Goal: Task Accomplishment & Management: Complete application form

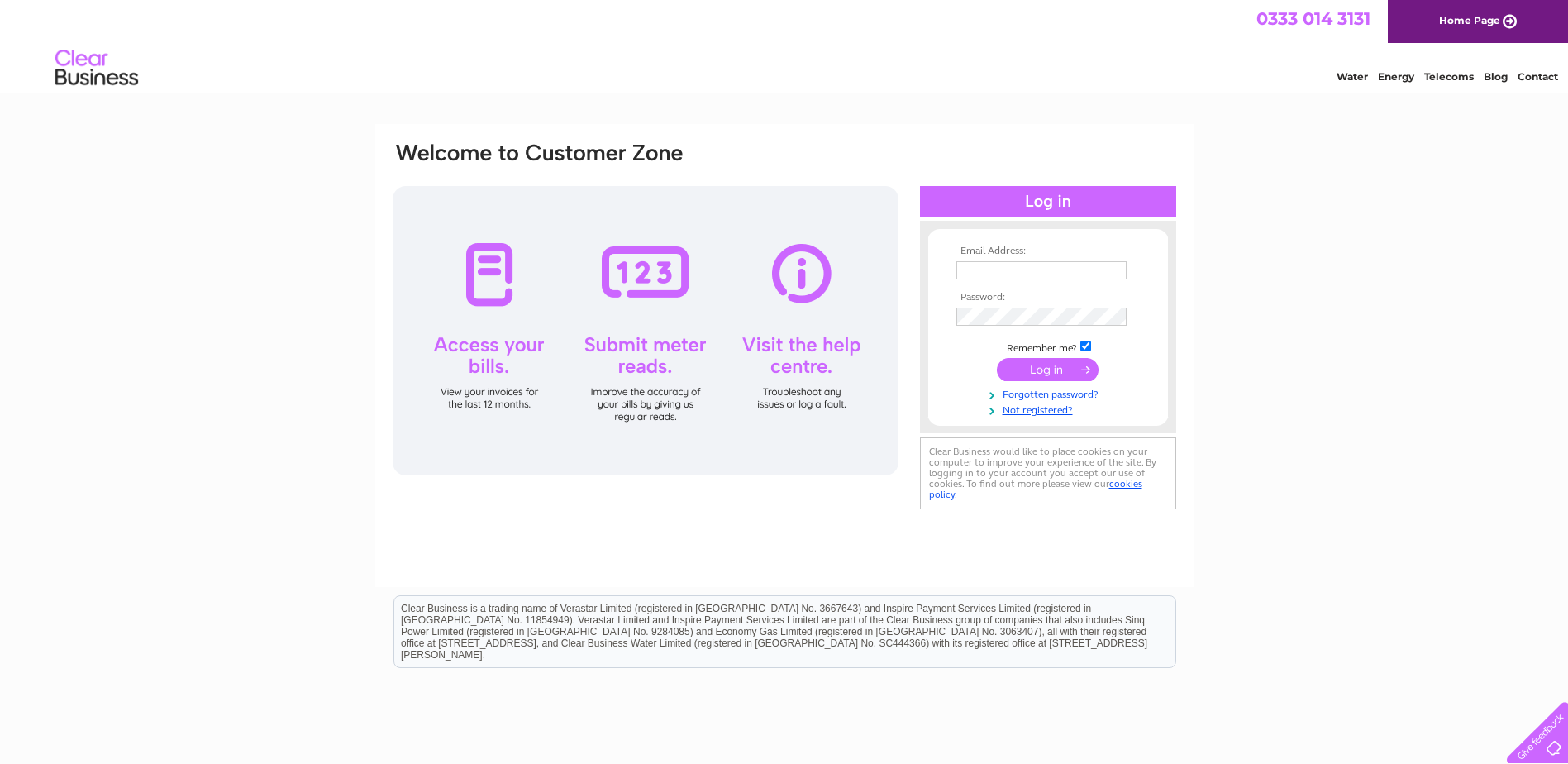
click at [1035, 203] on div at bounding box center [1048, 201] width 256 height 31
click at [1038, 199] on div at bounding box center [1048, 201] width 256 height 31
click at [1035, 406] on link "Not registered?" at bounding box center [1050, 408] width 188 height 15
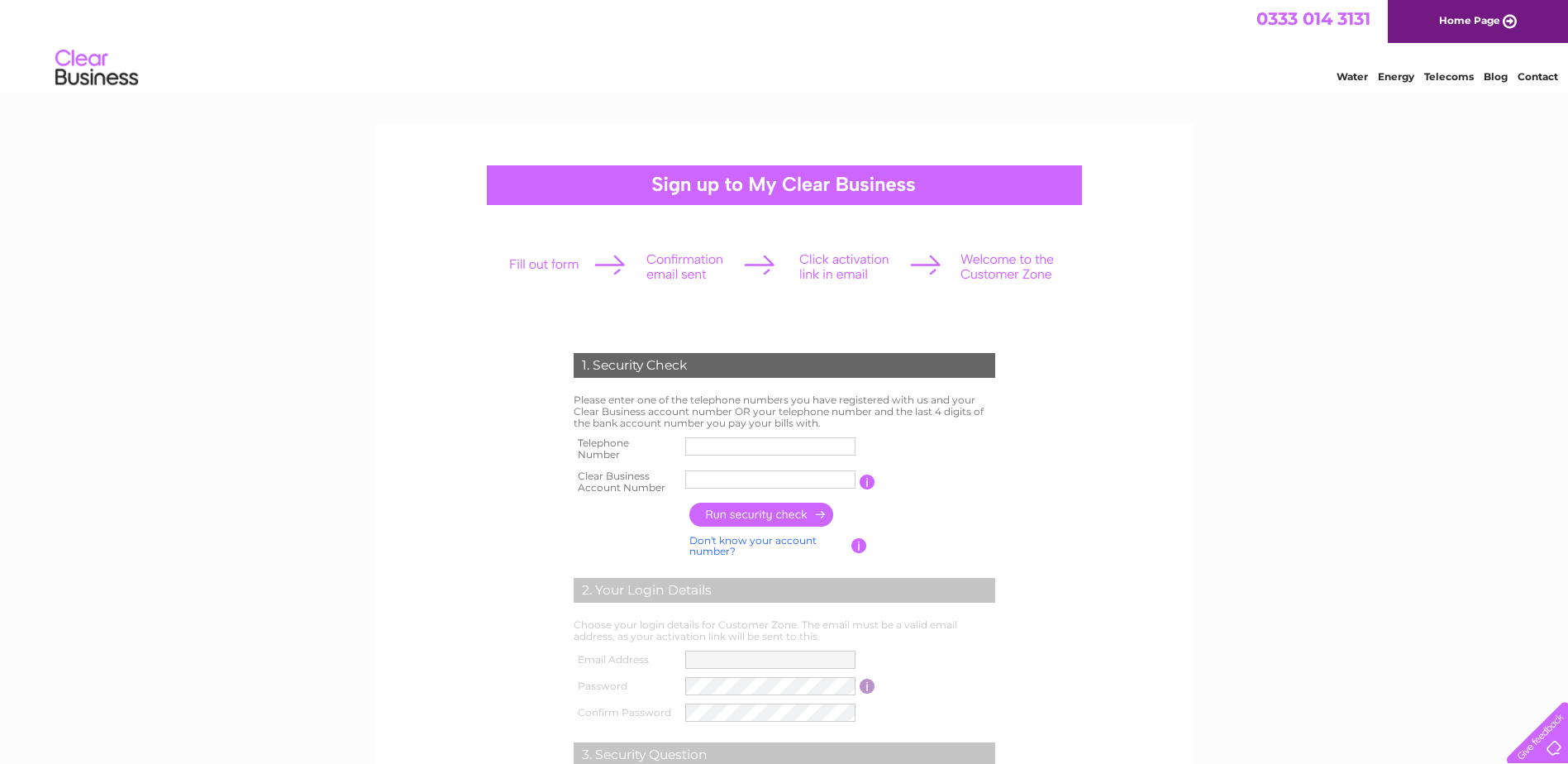
click at [1083, 394] on form "1. Security Check Please enter one of the telephone numbers you have registered…" at bounding box center [784, 628] width 787 height 619
click at [716, 443] on input "text" at bounding box center [771, 446] width 172 height 20
type input "01294324691"
click at [708, 480] on input "text" at bounding box center [771, 479] width 172 height 20
type input "CB1100798"
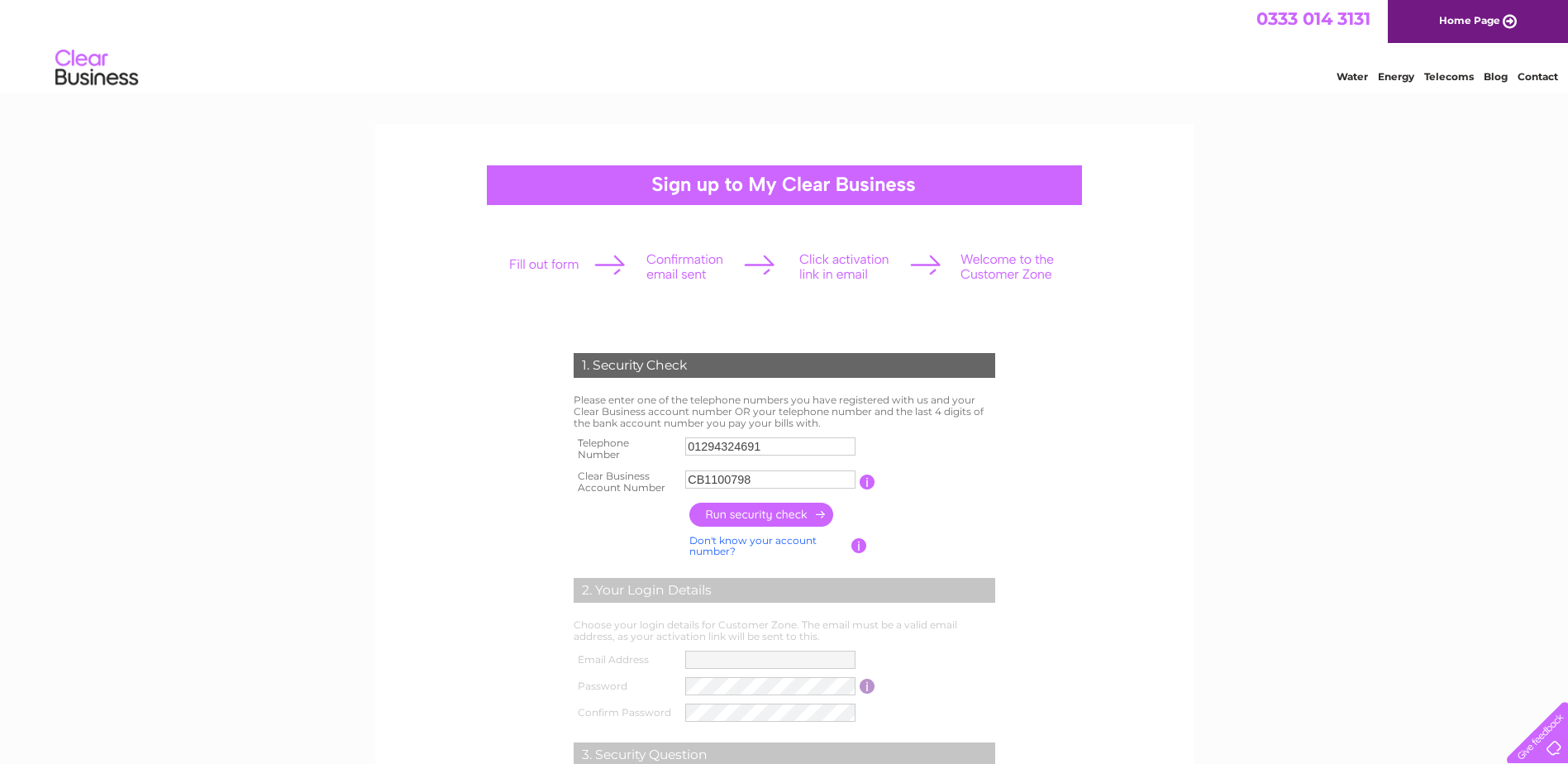
click at [729, 519] on input "button" at bounding box center [762, 514] width 145 height 24
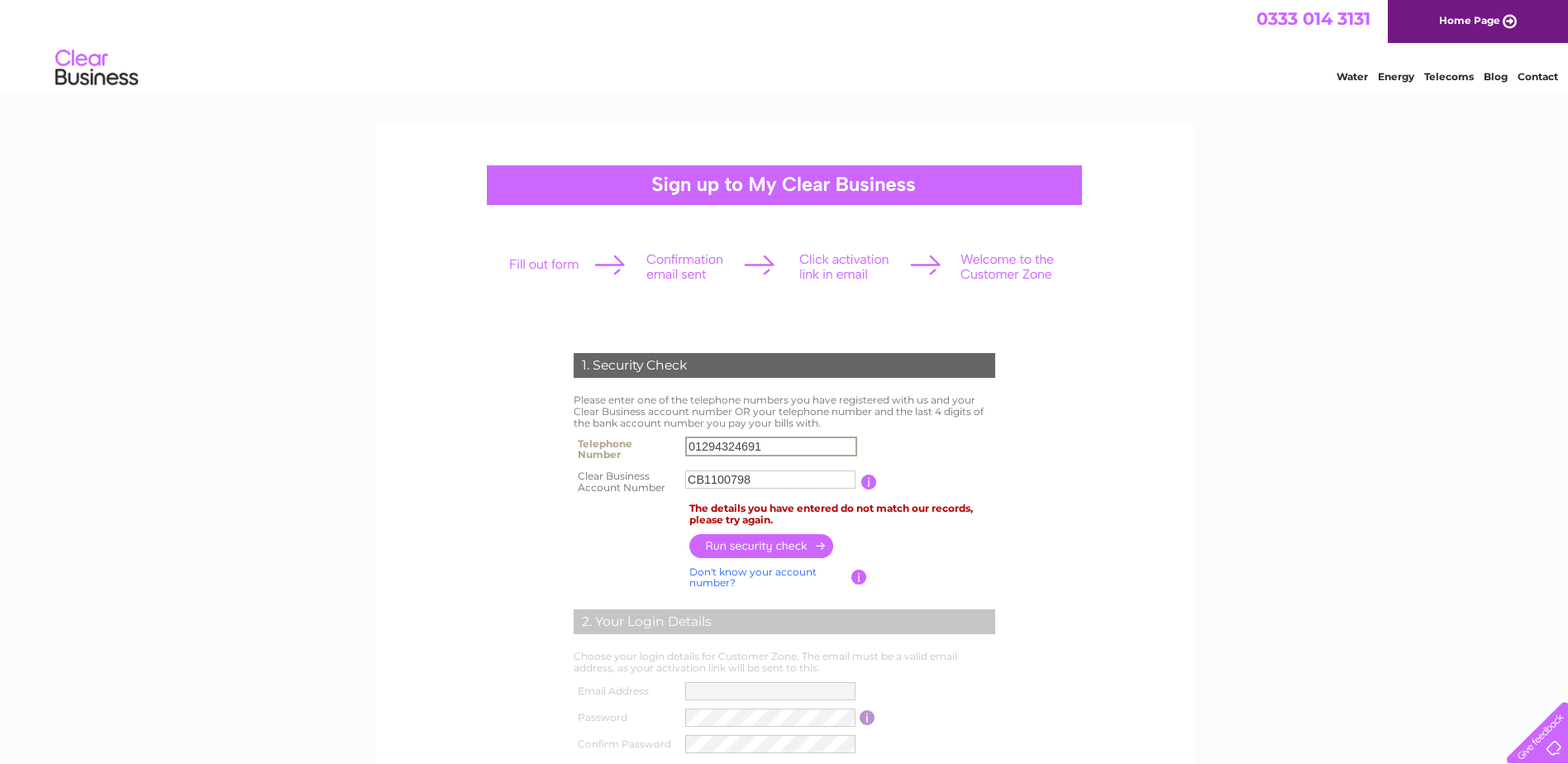
drag, startPoint x: 772, startPoint y: 444, endPoint x: 632, endPoint y: 455, distance: 140.4
click at [632, 455] on tr "Telephone Number 01294324691" at bounding box center [784, 448] width 430 height 33
click at [762, 550] on input "button" at bounding box center [762, 545] width 145 height 24
drag, startPoint x: 790, startPoint y: 442, endPoint x: 646, endPoint y: 457, distance: 144.8
click at [646, 457] on tr "Telephone Number 07825607884" at bounding box center [784, 448] width 430 height 33
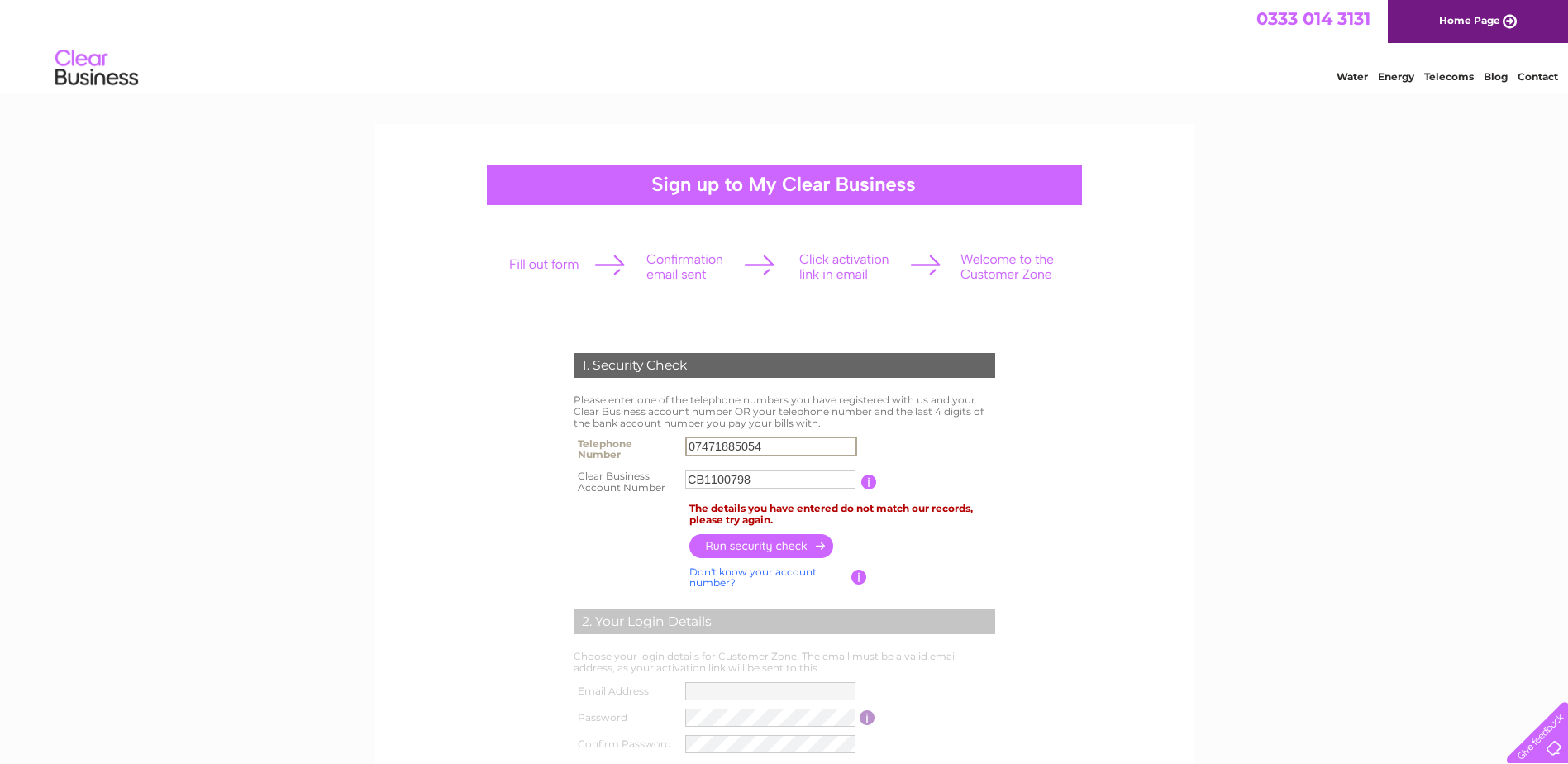
type input "07471885054"
click at [737, 542] on input "button" at bounding box center [762, 545] width 145 height 24
click at [869, 482] on input "button" at bounding box center [867, 481] width 15 height 15
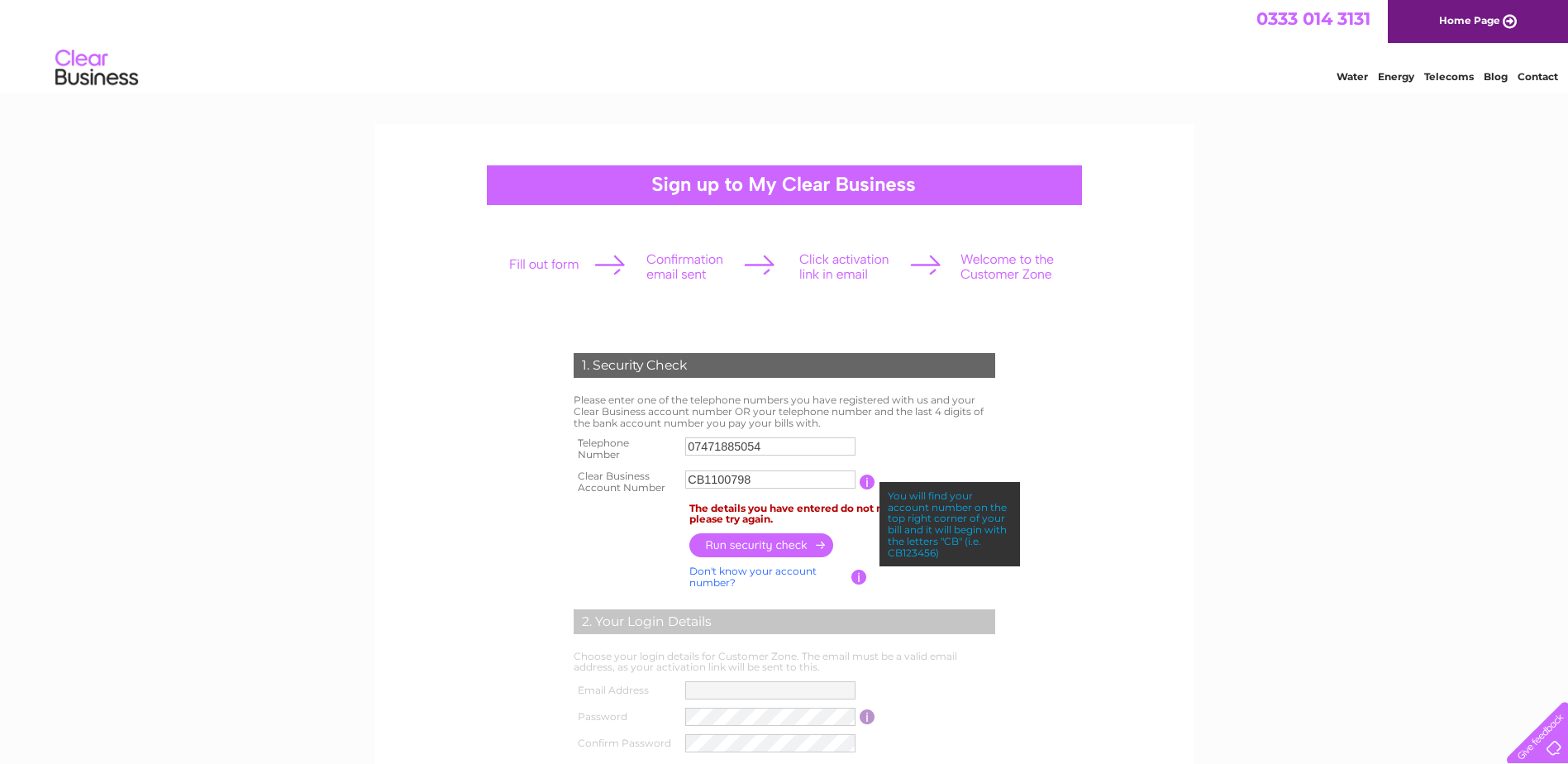
click at [505, 530] on form "1. Security Check Please enter one of the telephone numbers you have registered…" at bounding box center [784, 645] width 787 height 650
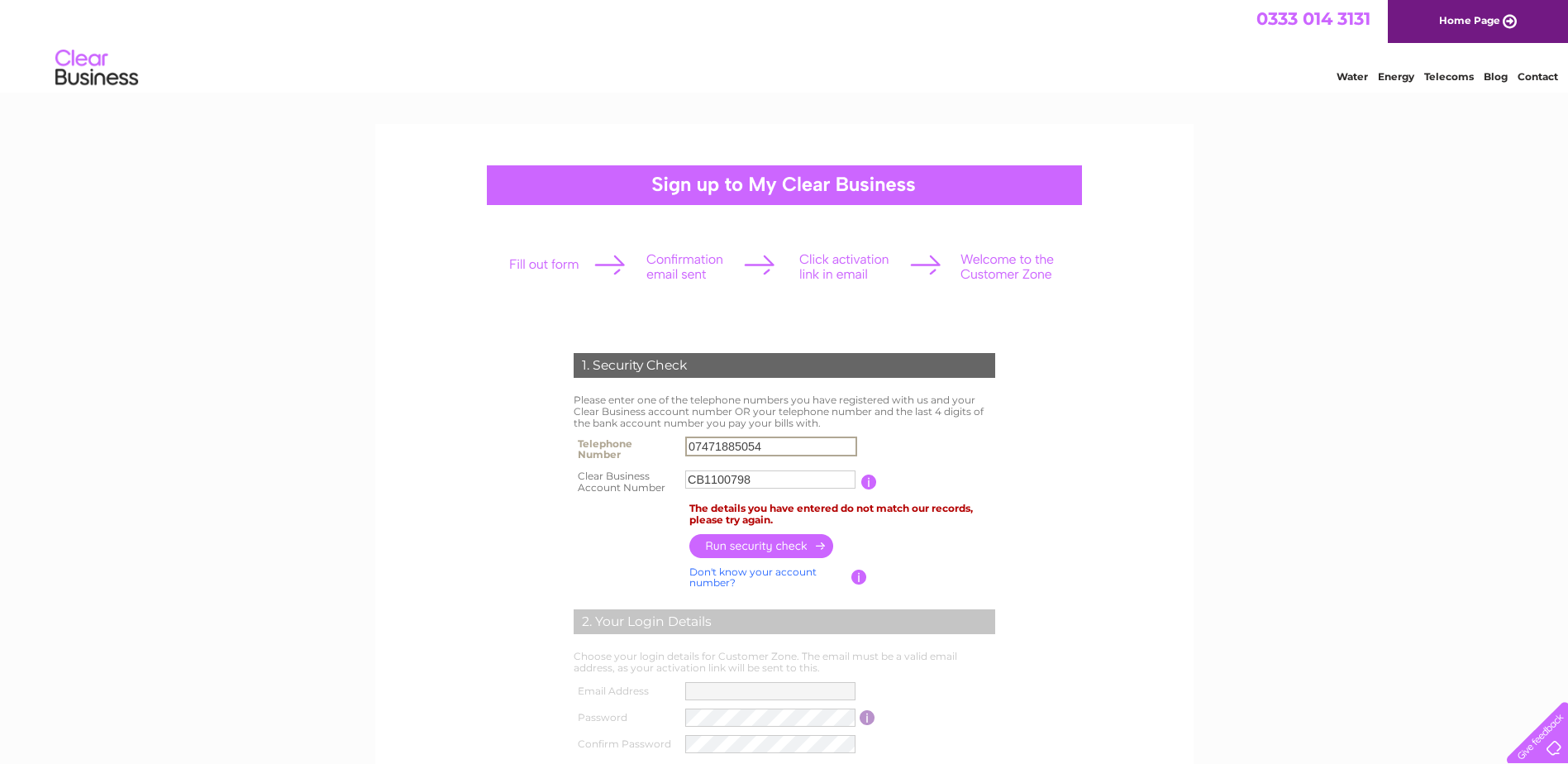
drag, startPoint x: 771, startPoint y: 440, endPoint x: 647, endPoint y: 460, distance: 125.6
click at [647, 460] on tr "Telephone Number 07471885054" at bounding box center [784, 448] width 430 height 33
click at [748, 538] on input "button" at bounding box center [762, 546] width 145 height 24
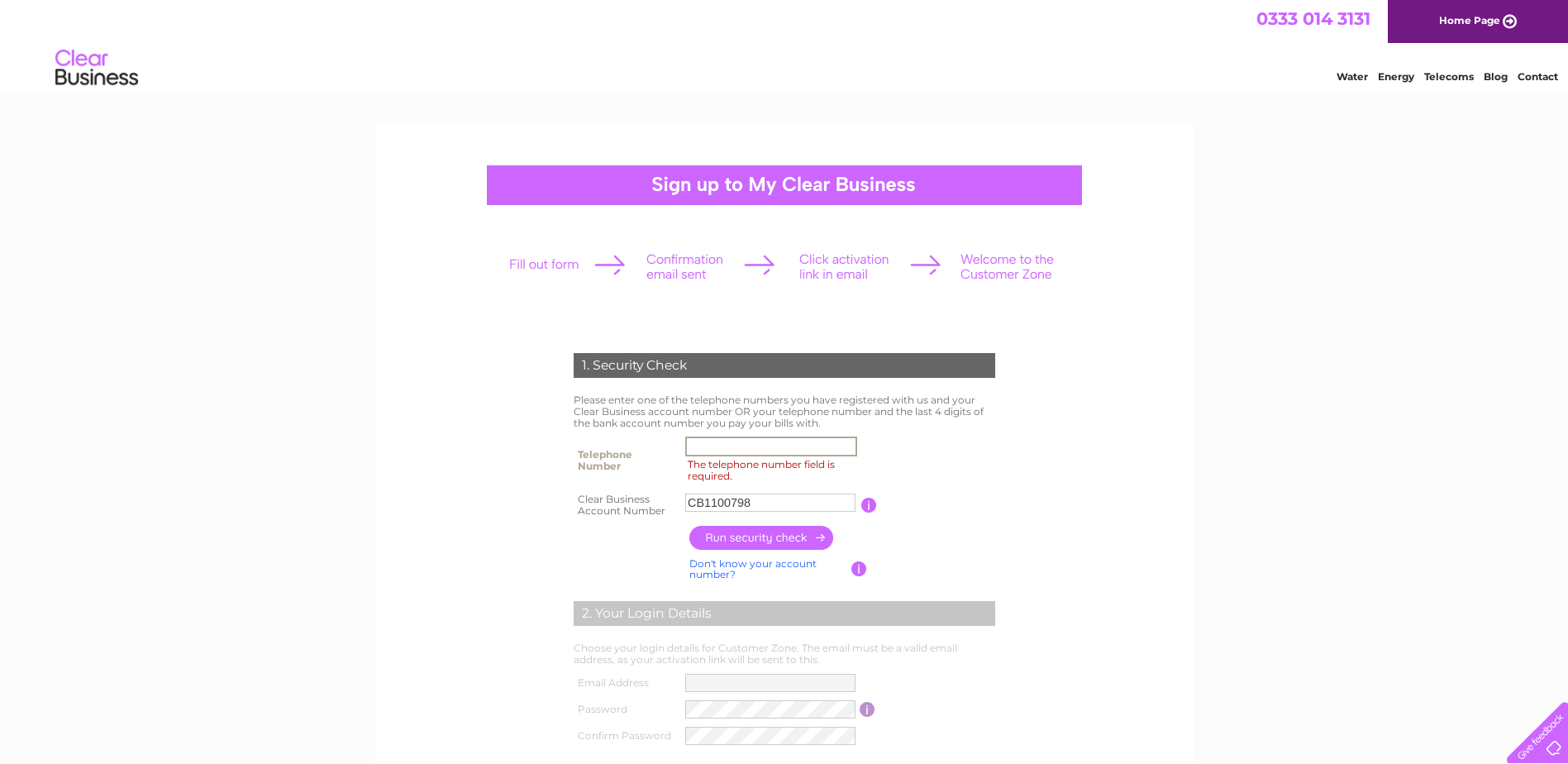
click at [703, 447] on input "The telephone number field is required." at bounding box center [771, 446] width 172 height 20
click at [762, 534] on input "button" at bounding box center [762, 538] width 145 height 24
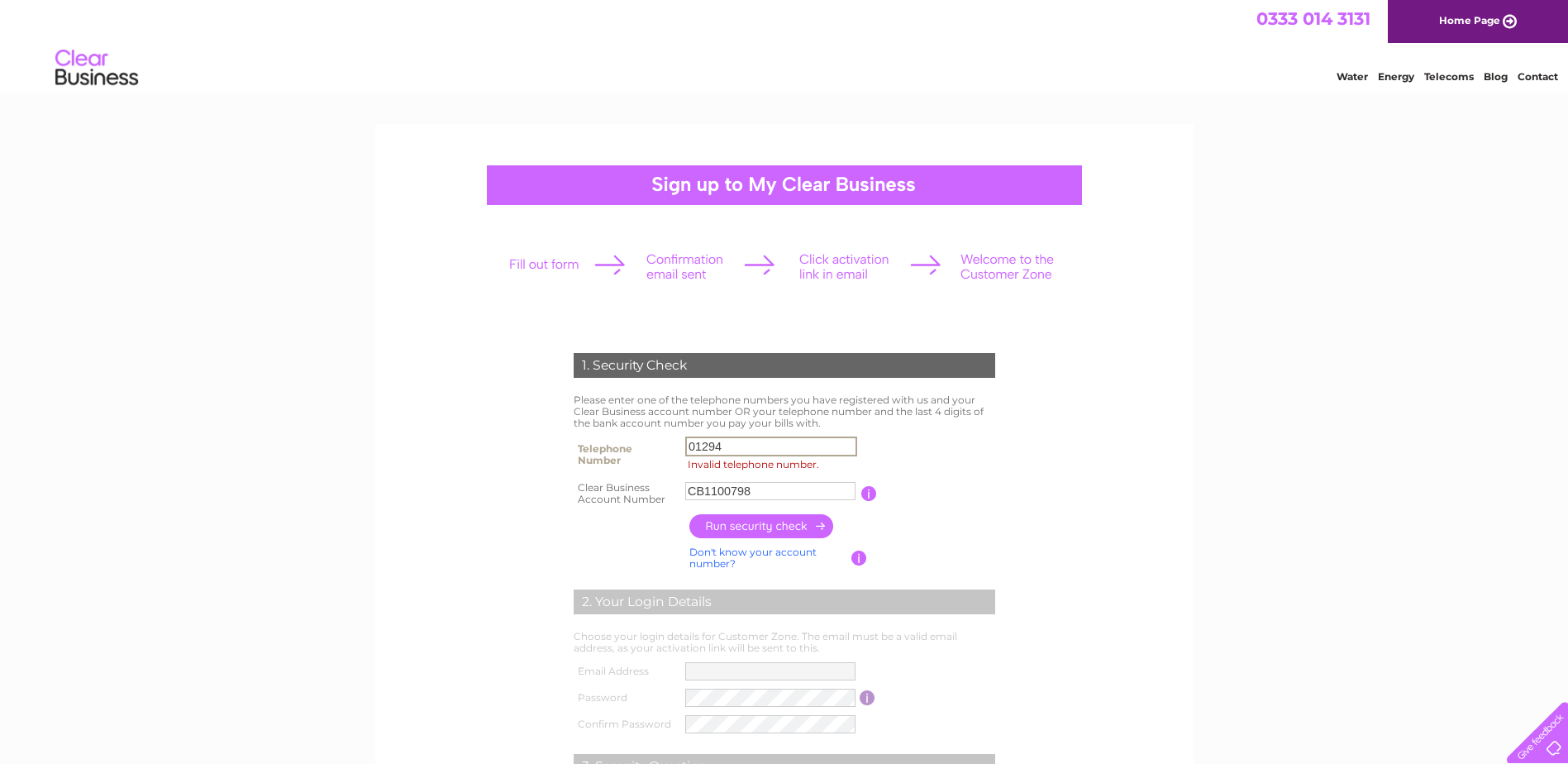
click at [735, 448] on input "01294" at bounding box center [771, 446] width 172 height 20
click at [749, 523] on input "button" at bounding box center [762, 526] width 145 height 24
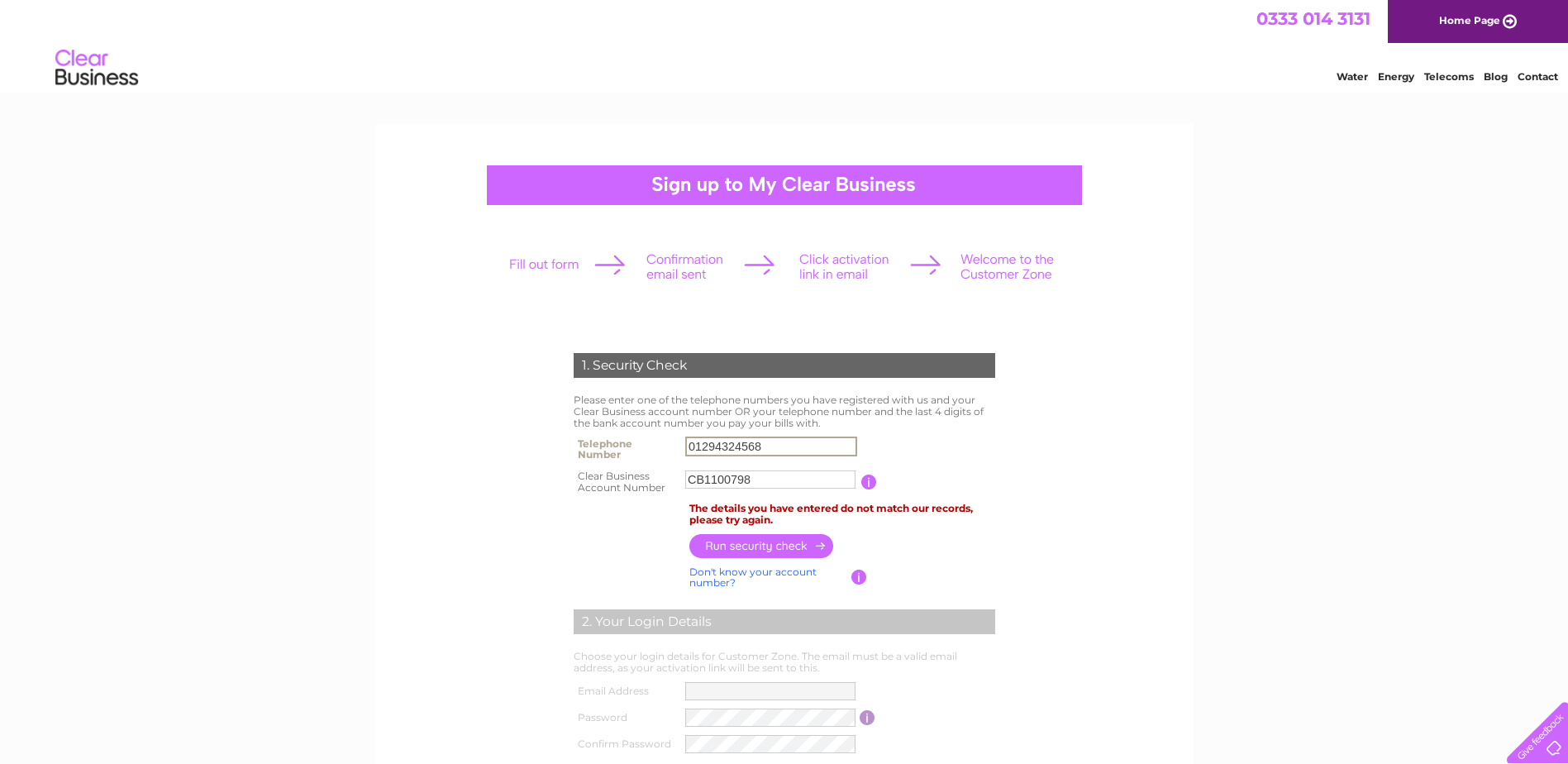
click at [765, 447] on input "01294324568" at bounding box center [771, 446] width 172 height 20
click at [761, 539] on input "button" at bounding box center [762, 545] width 145 height 24
click at [768, 449] on input "01294324567" at bounding box center [771, 446] width 172 height 20
click at [751, 551] on input "button" at bounding box center [762, 546] width 145 height 24
click at [1233, 591] on div "1. Security Check Please enter one of the telephone numbers you have registered…" at bounding box center [784, 696] width 1568 height 1145
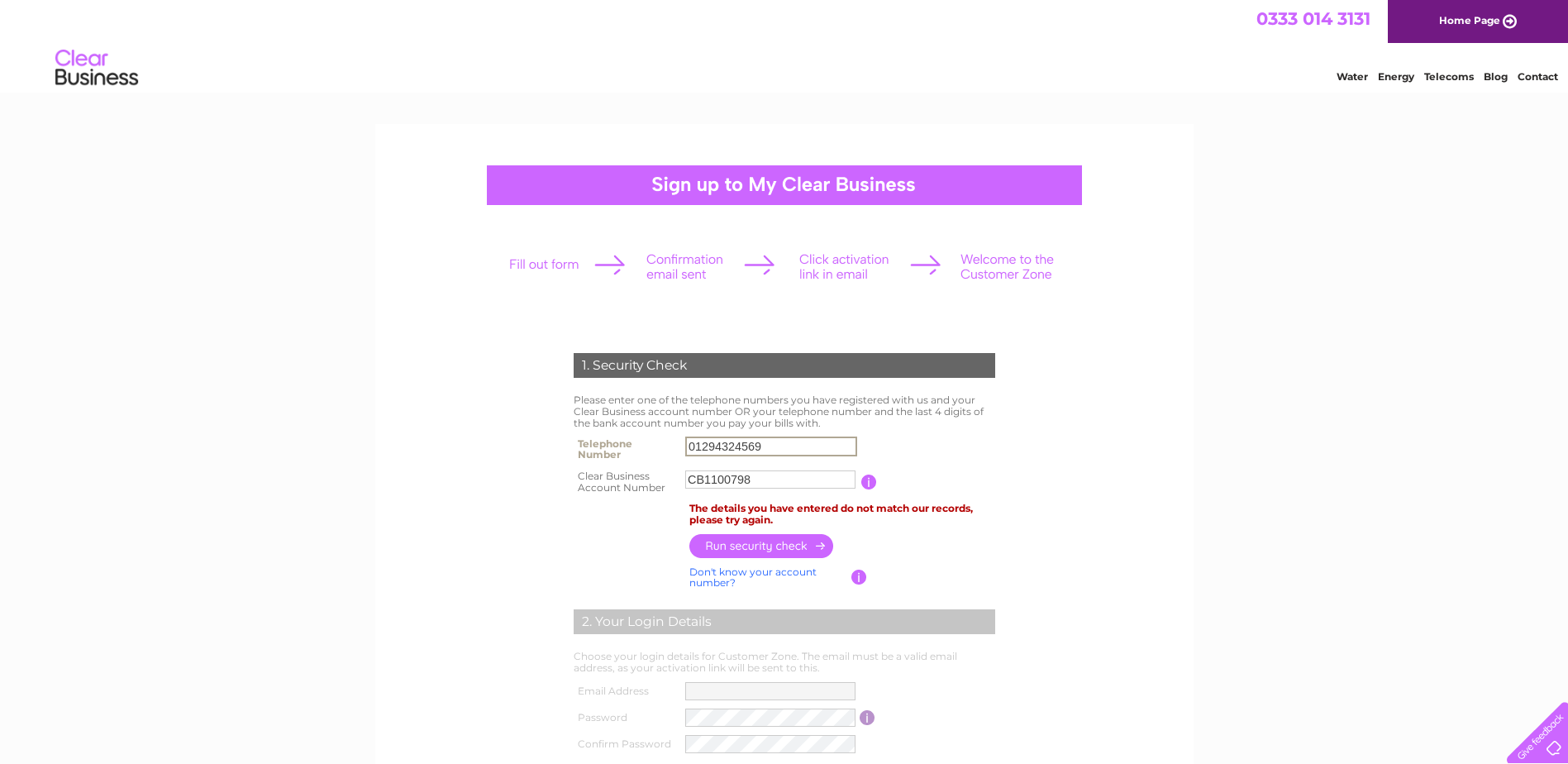
drag, startPoint x: 768, startPoint y: 443, endPoint x: 725, endPoint y: 440, distance: 43.1
click at [725, 440] on input "01294324569" at bounding box center [771, 446] width 172 height 20
type input "01294310000"
click at [762, 547] on input "button" at bounding box center [762, 545] width 145 height 24
click at [1461, 21] on link "Home Page" at bounding box center [1478, 22] width 181 height 43
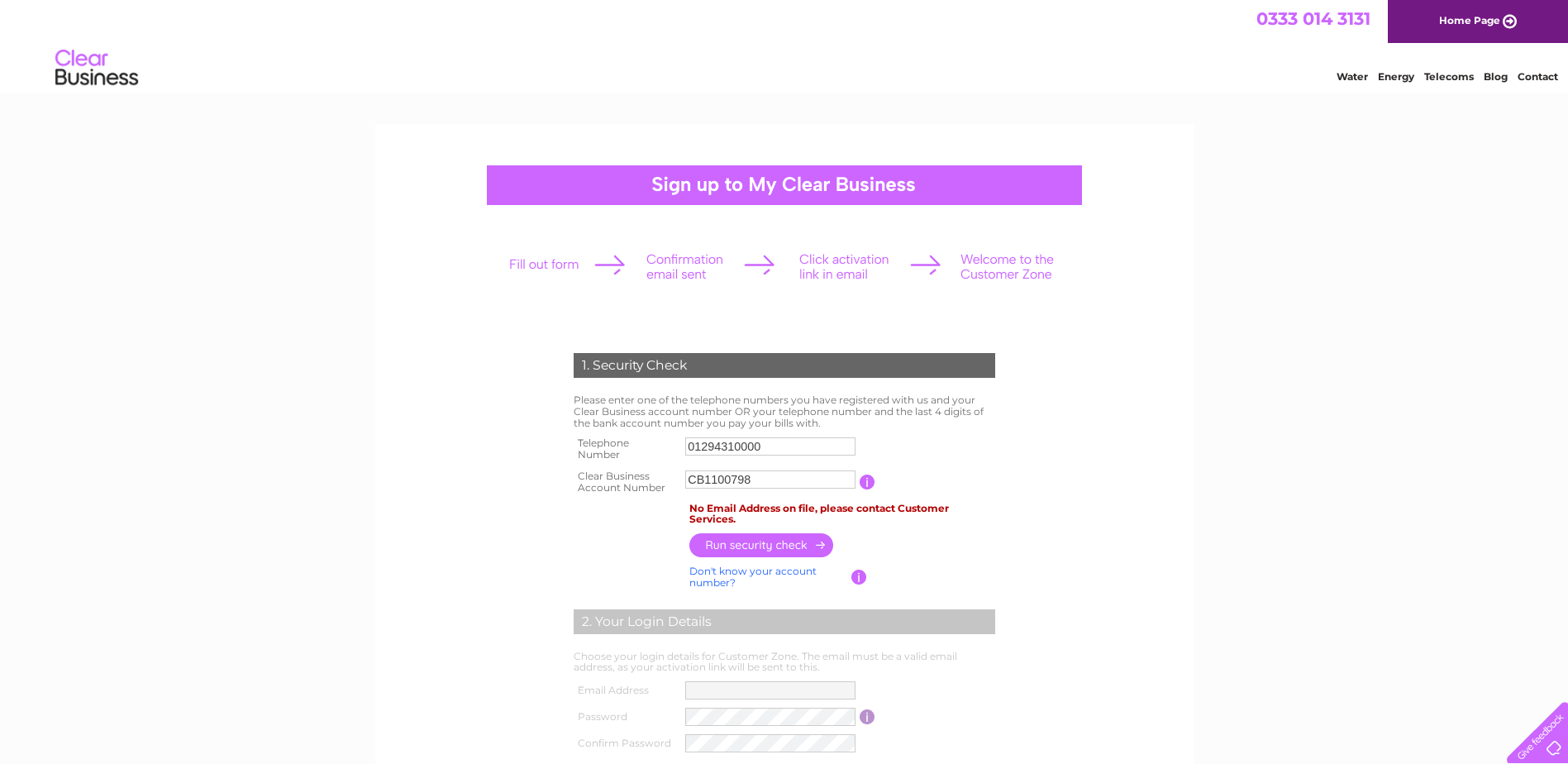
click at [1463, 13] on link "Home Page" at bounding box center [1478, 22] width 181 height 43
